Goal: Task Accomplishment & Management: Complete application form

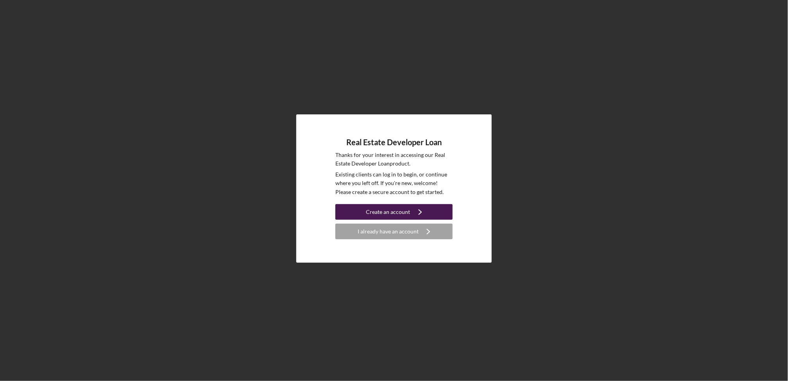
click at [394, 211] on div "Create an account" at bounding box center [388, 212] width 44 height 16
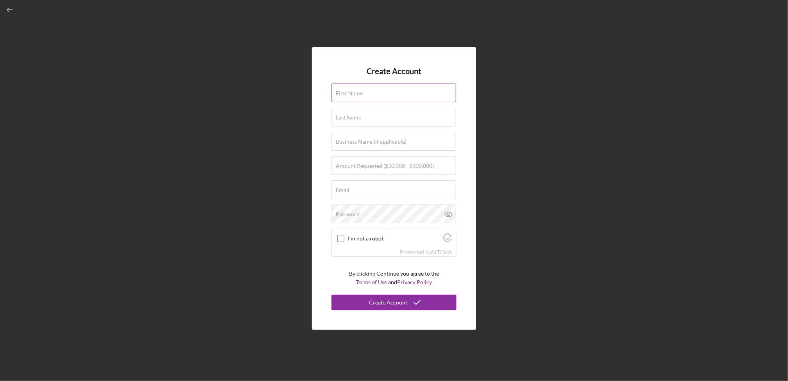
click at [355, 87] on div "First Name" at bounding box center [393, 94] width 125 height 20
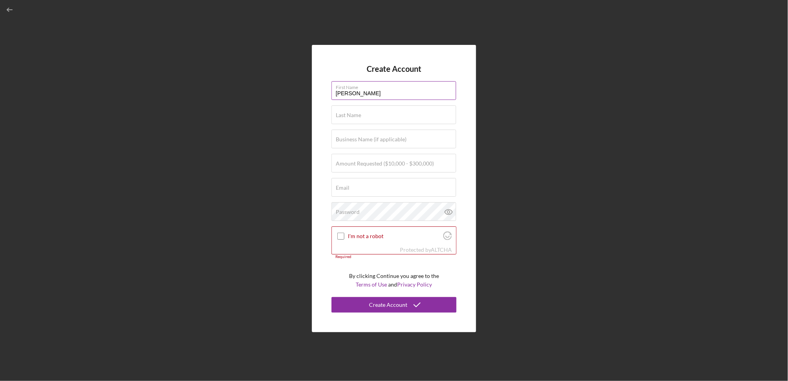
type input "[PERSON_NAME]"
